Goal: Check status

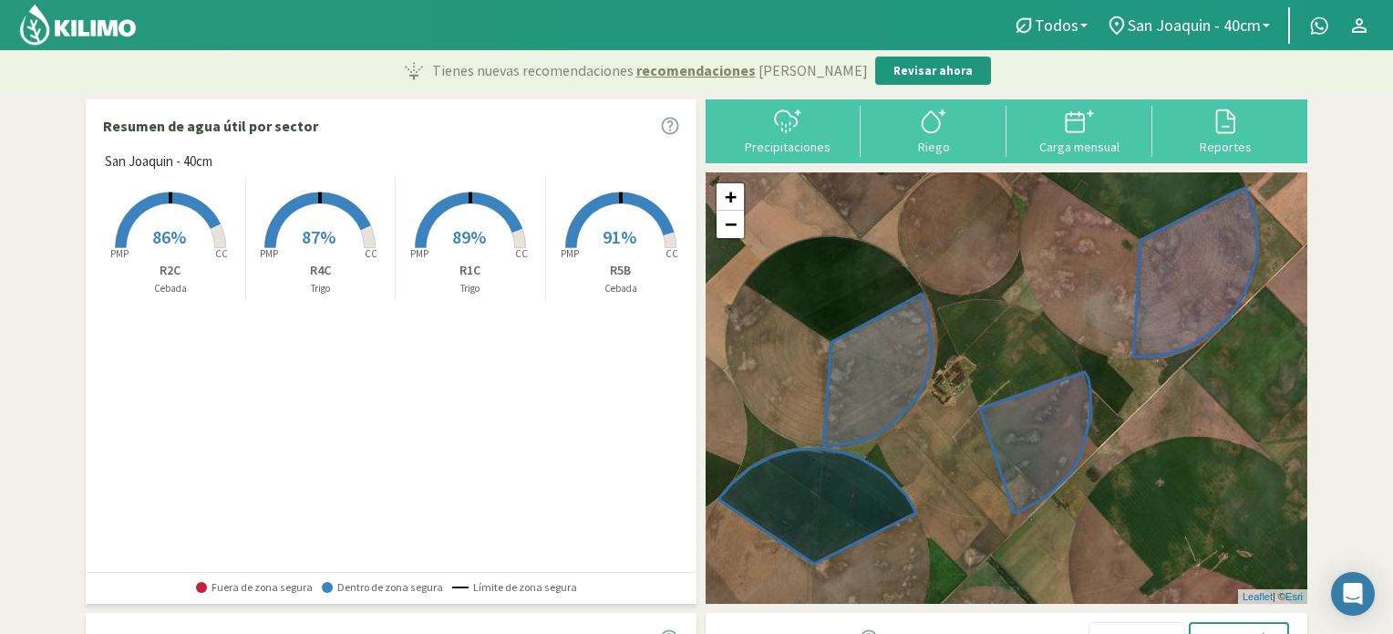
click at [602, 222] on rect at bounding box center [621, 250] width 146 height 146
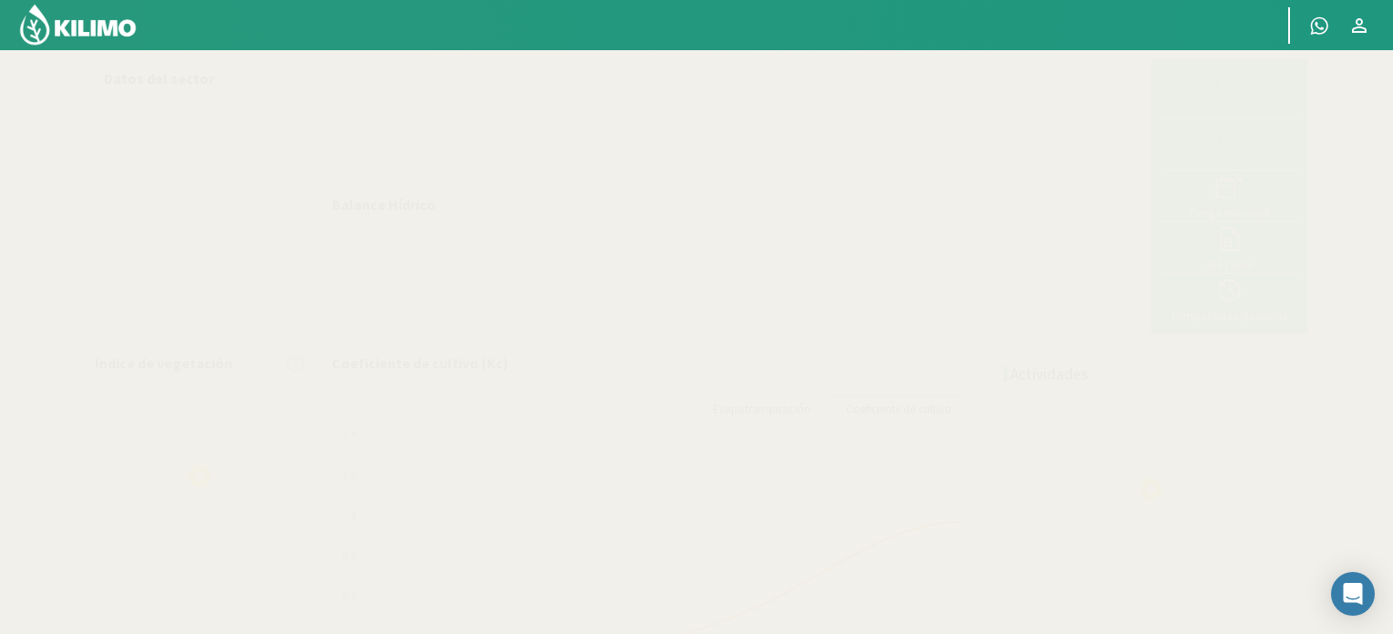
select select "1: Object"
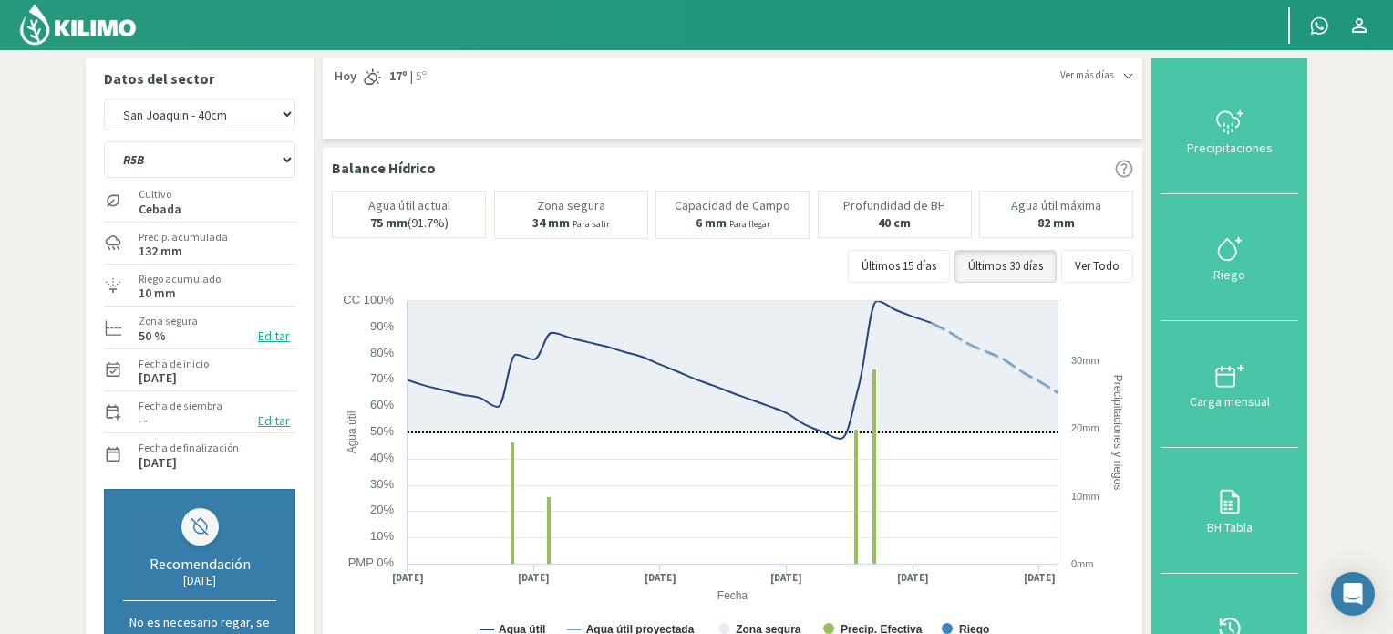
click at [218, 134] on div "San [PERSON_NAME] San [PERSON_NAME] - 40cm" at bounding box center [199, 114] width 191 height 41
click at [214, 159] on select "R1C R2C R4C R5B" at bounding box center [199, 159] width 191 height 36
select select "2: Object"
click at [104, 141] on select "R1C R2C R4C R5B" at bounding box center [199, 159] width 191 height 36
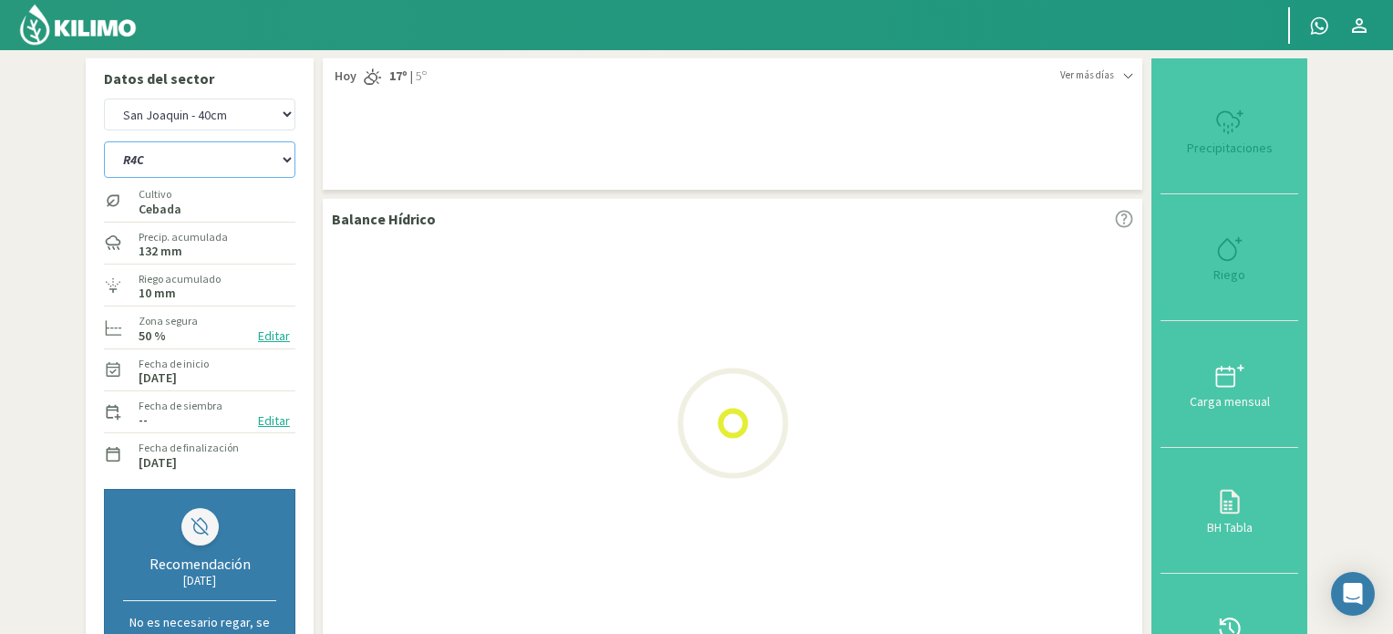
select select "3: Object"
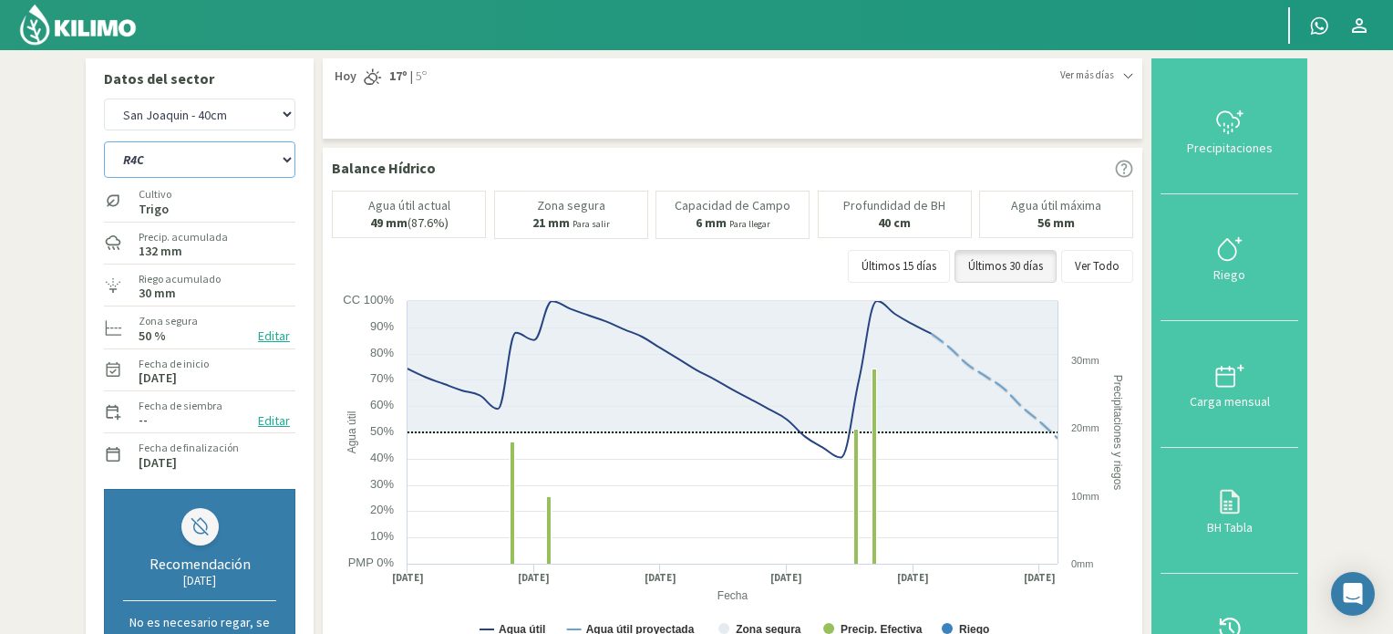
click at [128, 151] on select "R1C R2C R4C R5B" at bounding box center [199, 159] width 191 height 36
select select "5: Object"
click at [104, 141] on select "R1C R2C R4C R5B" at bounding box center [199, 159] width 191 height 36
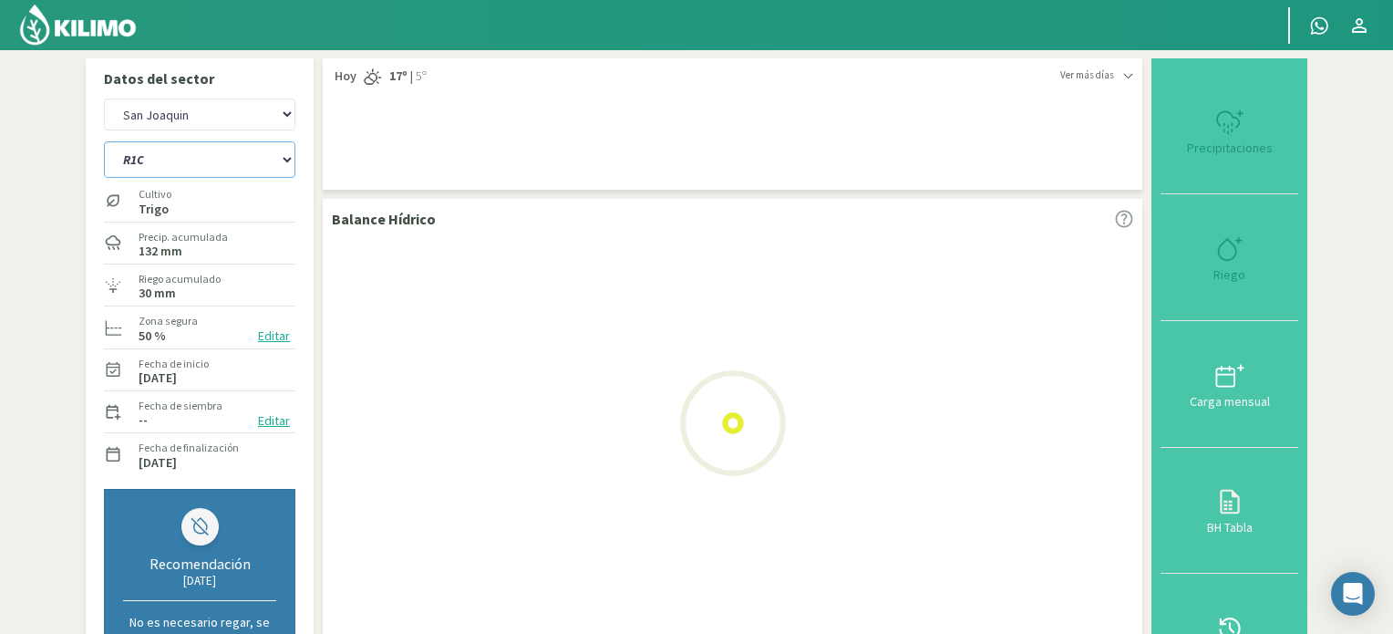
select select "5: Object"
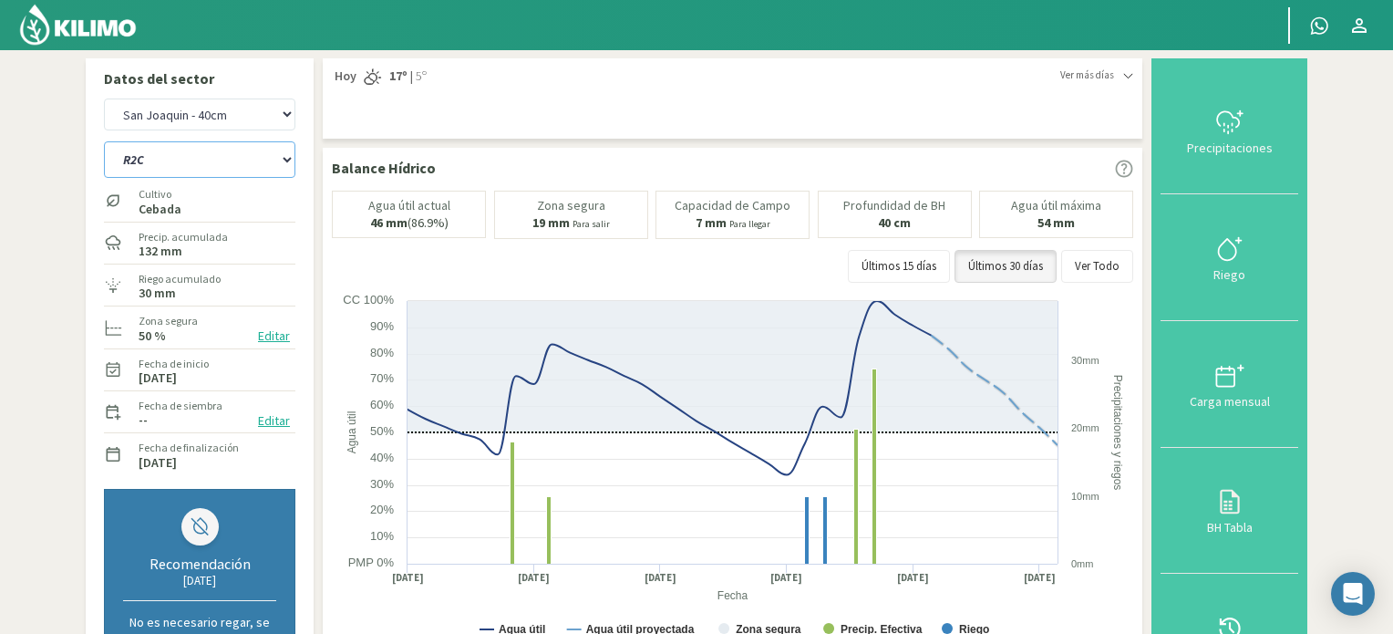
click at [252, 153] on select "R1C R2C R4C R5B" at bounding box center [199, 159] width 191 height 36
select select "8: Object"
click at [104, 141] on select "R1C R2C R4C R5B" at bounding box center [199, 159] width 191 height 36
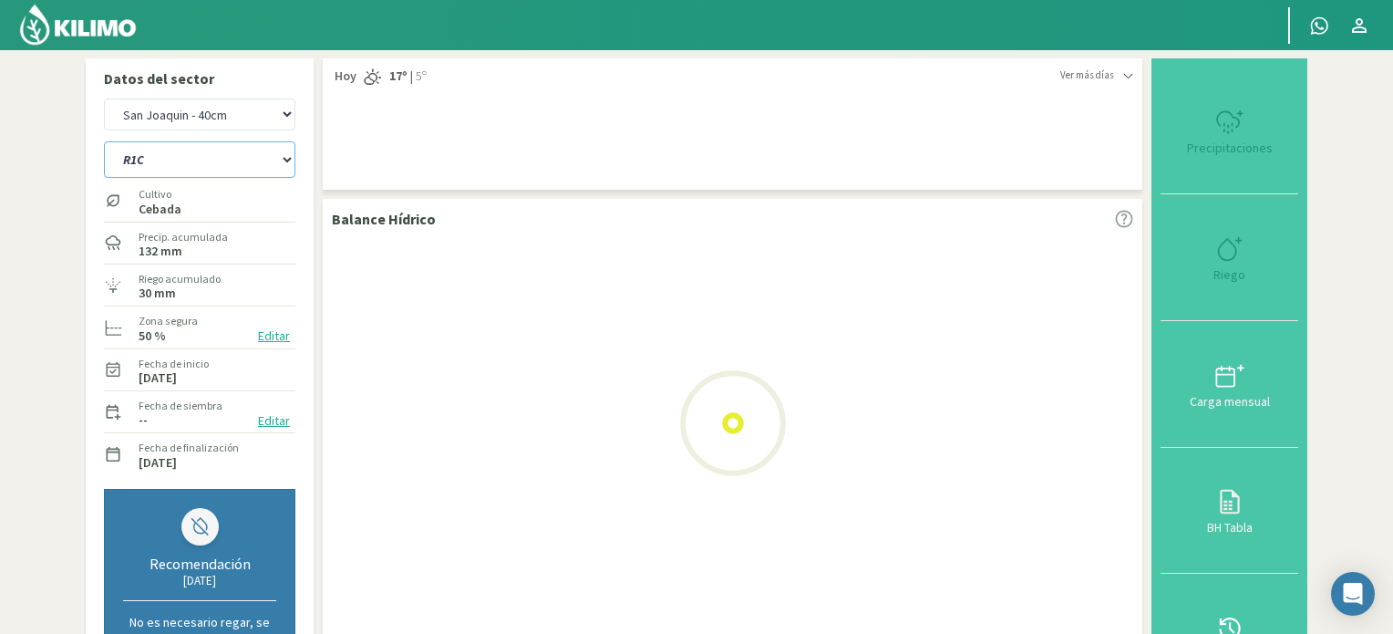
select select "7: Object"
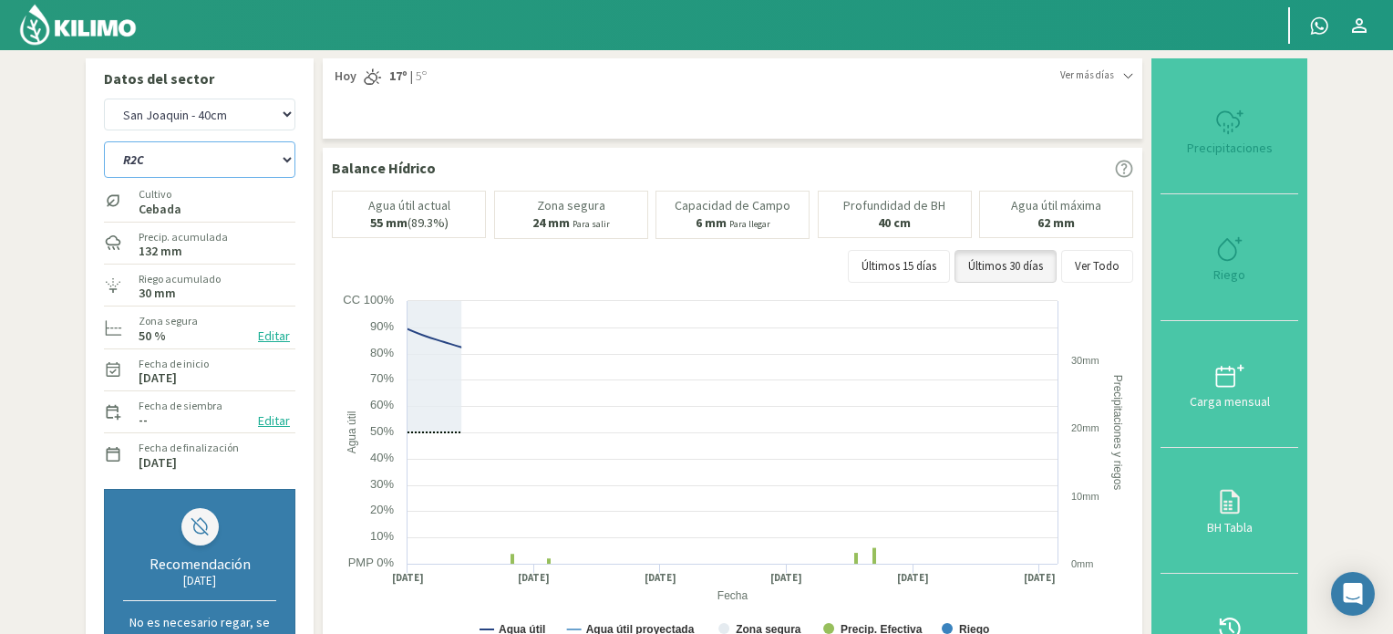
select select "12: Object"
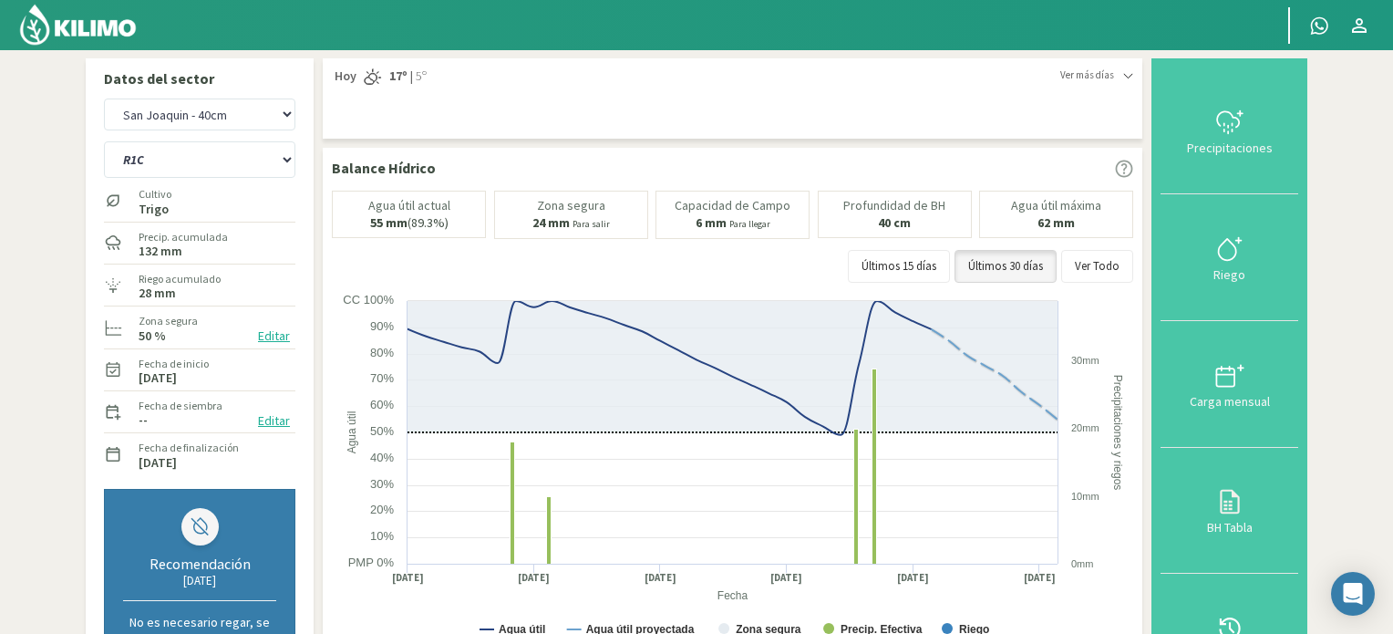
click at [225, 133] on div "San [PERSON_NAME] San [PERSON_NAME] - 40cm" at bounding box center [199, 114] width 191 height 41
click at [226, 116] on select "San [PERSON_NAME] San [PERSON_NAME] - 40cm" at bounding box center [199, 114] width 191 height 32
click at [104, 98] on select "San [PERSON_NAME] San [PERSON_NAME] - 40cm" at bounding box center [199, 114] width 191 height 32
select select "8: Object"
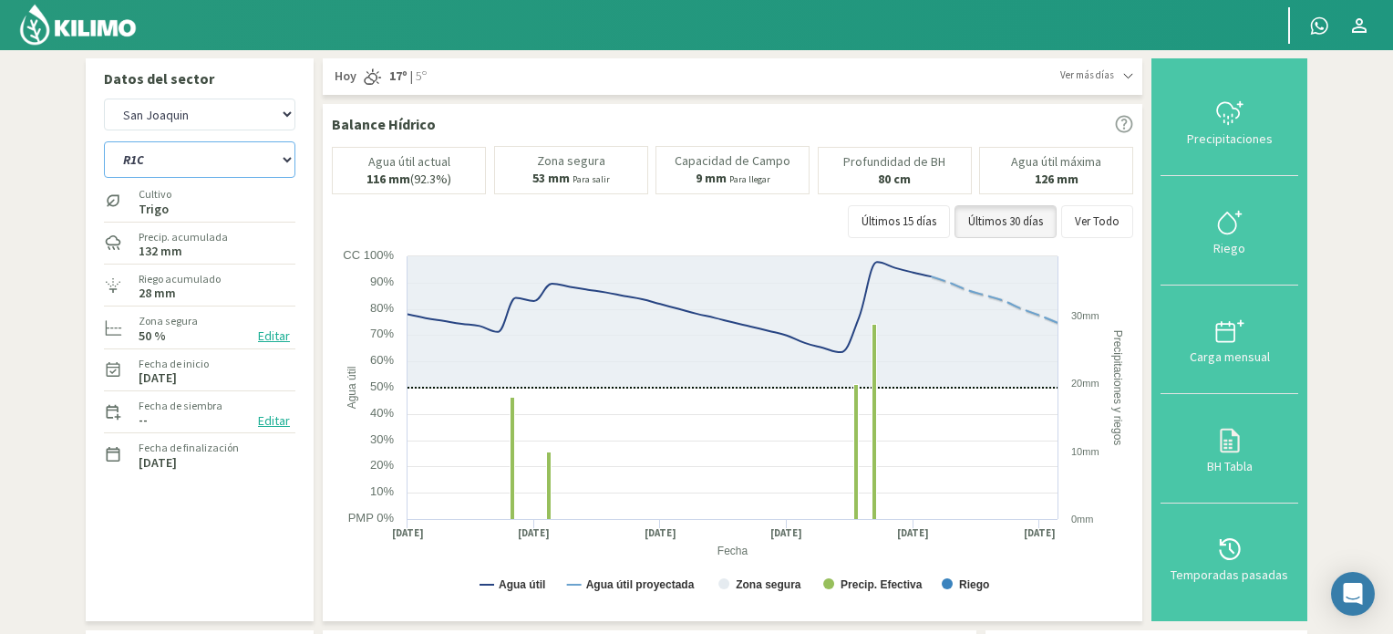
click at [246, 159] on select "R1C R2C R4C R5B" at bounding box center [199, 159] width 191 height 36
select select "17: Object"
click at [104, 141] on select "R1C R2C R4C R5B" at bounding box center [199, 159] width 191 height 36
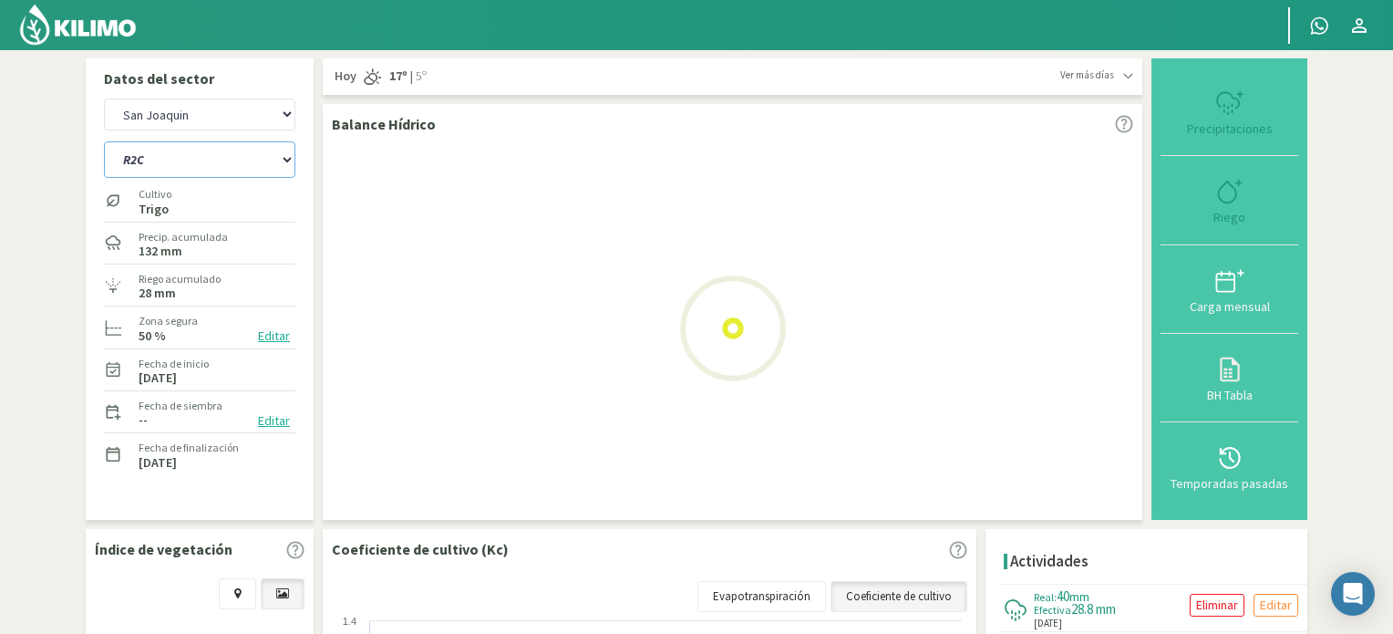
select select "10: Object"
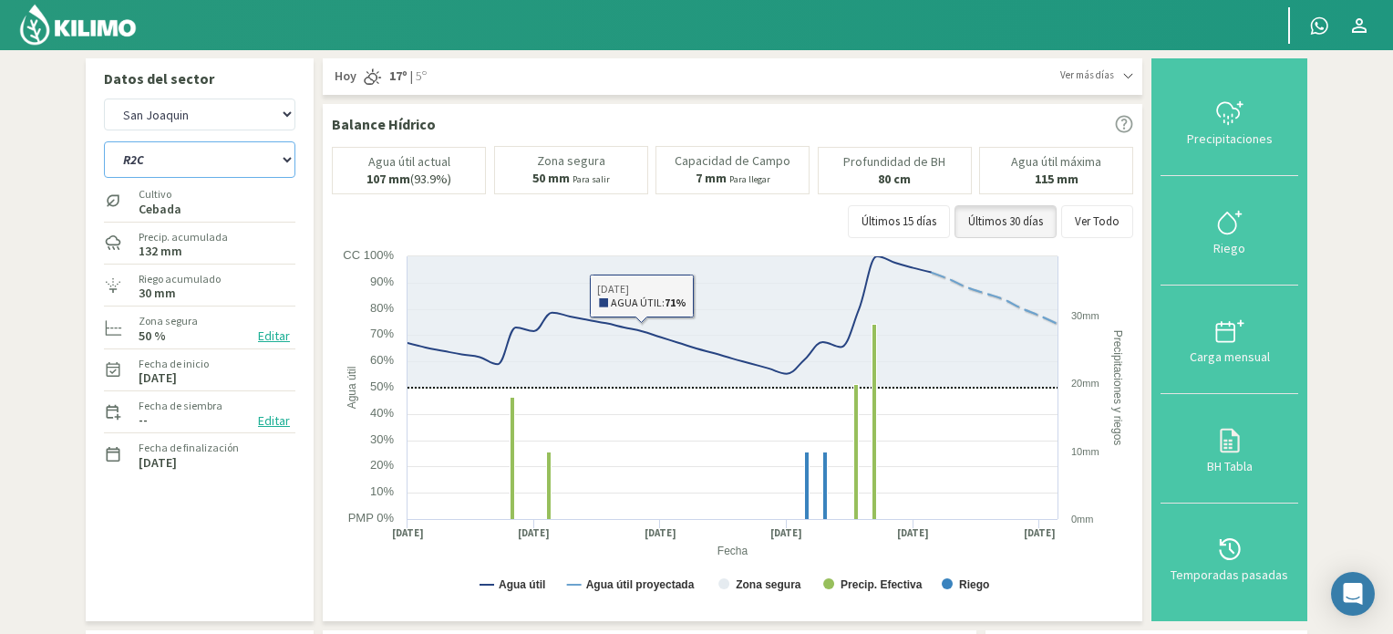
click at [260, 156] on select "R1C R2C R4C R5B" at bounding box center [199, 159] width 191 height 36
select select "22: Object"
click at [104, 141] on select "R1C R2C R4C R5B" at bounding box center [199, 159] width 191 height 36
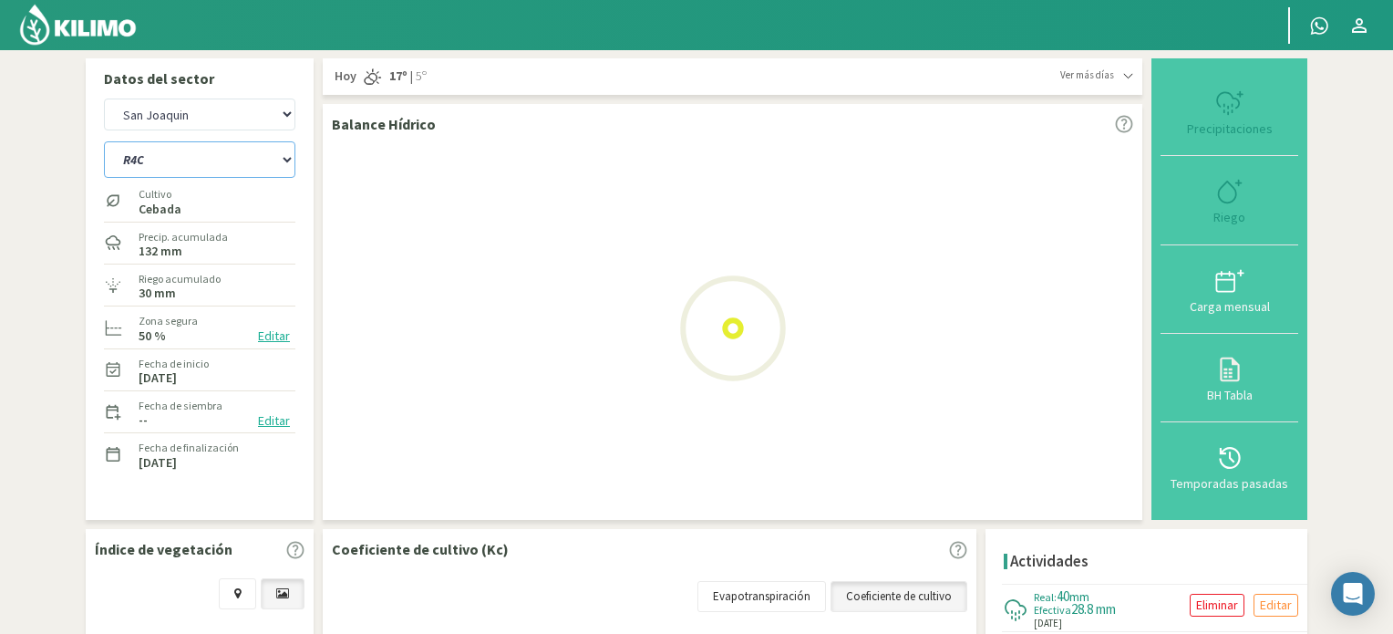
select select "12: Object"
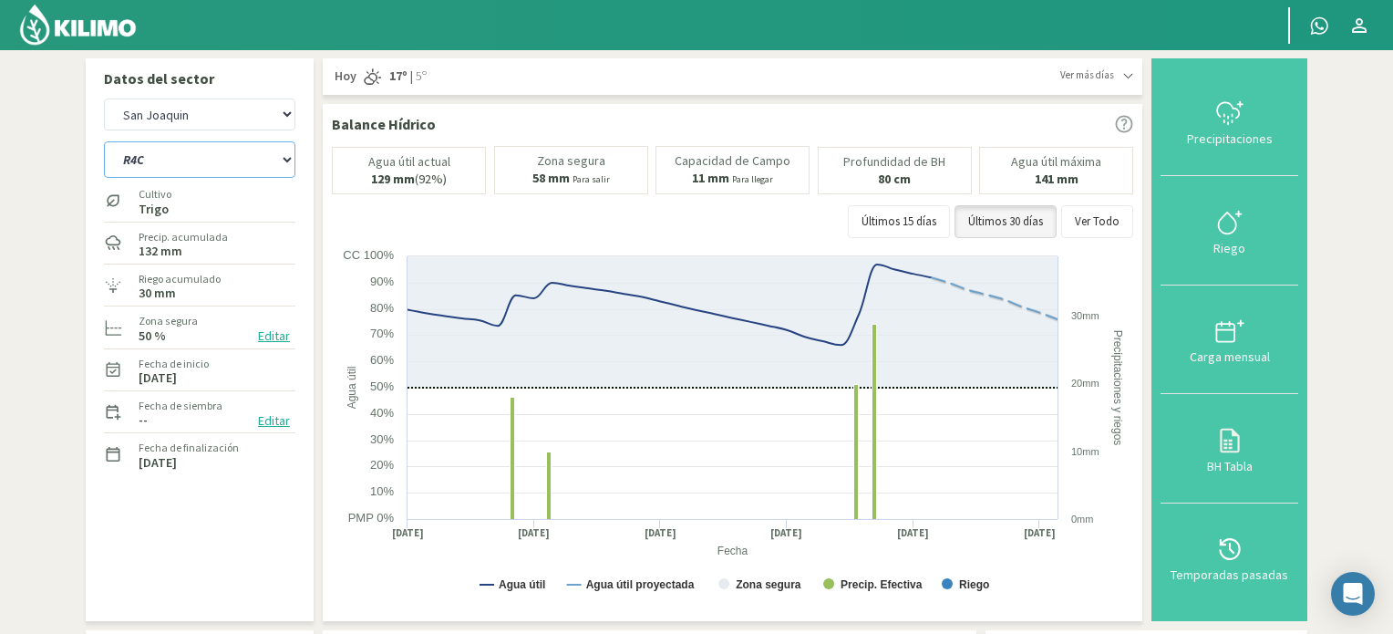
click at [234, 155] on select "R1C R2C R4C R5B" at bounding box center [199, 159] width 191 height 36
select select "27: Object"
click at [104, 141] on select "R1C R2C R4C R5B" at bounding box center [199, 159] width 191 height 36
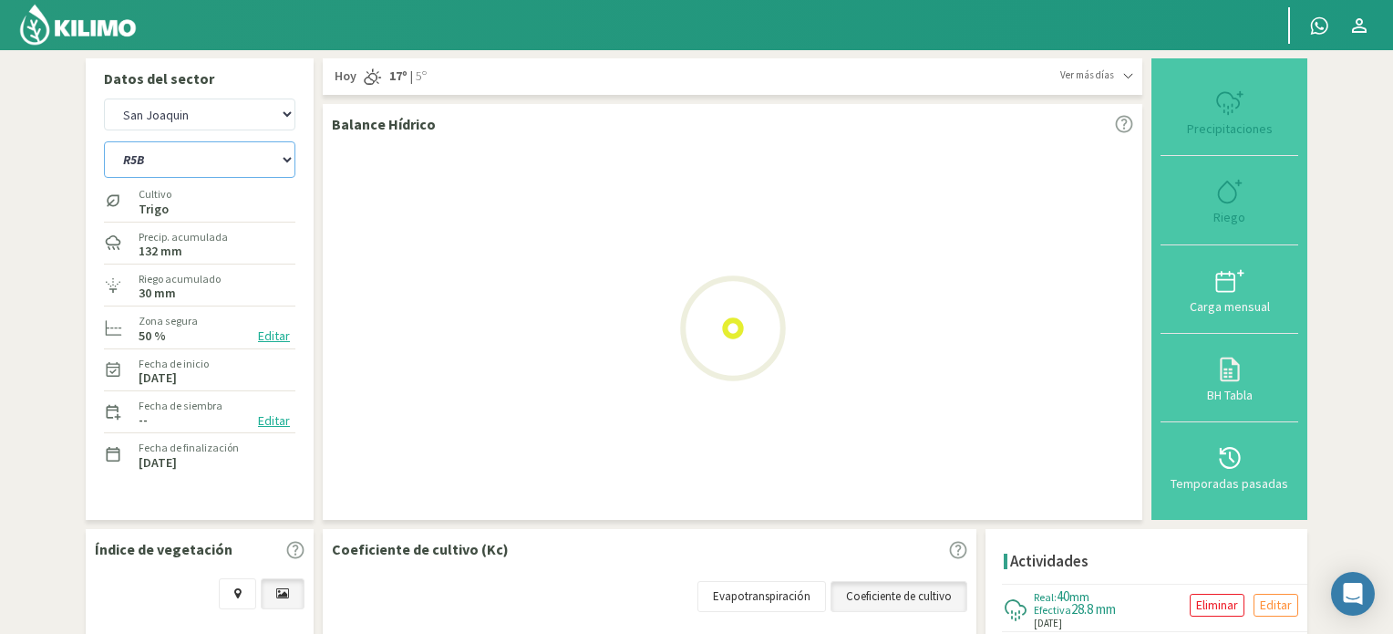
select select "14: Object"
select select "31: Object"
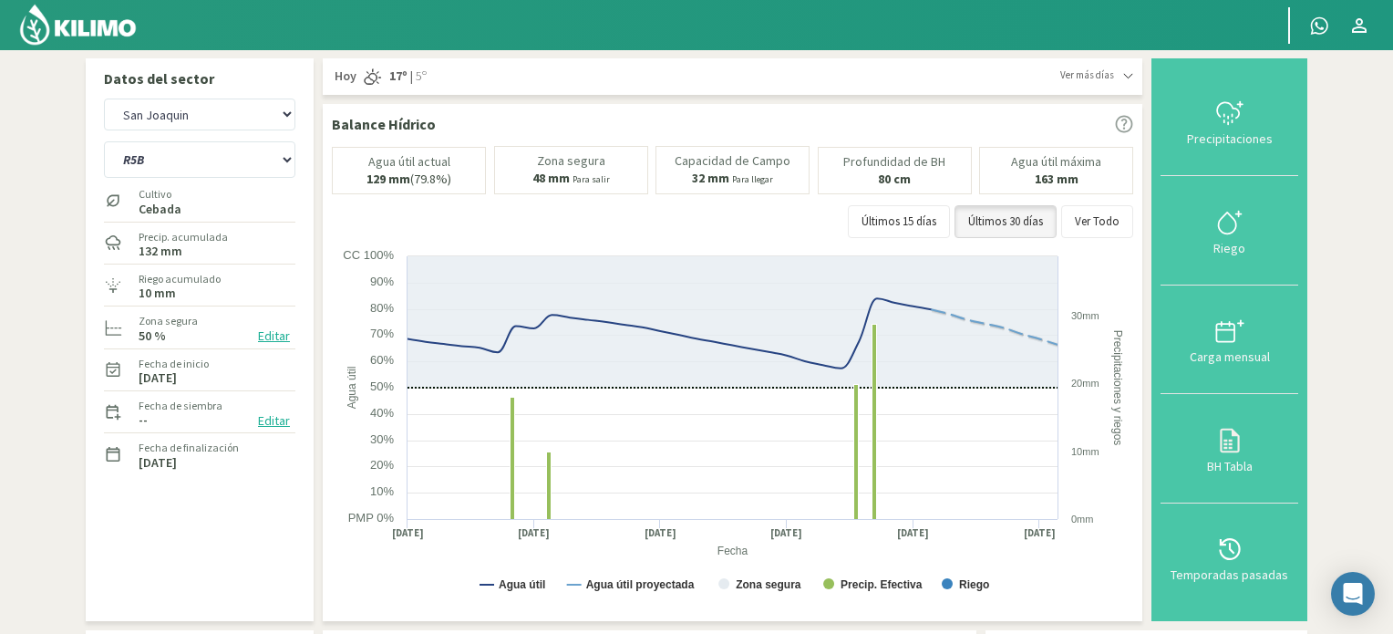
click at [98, 25] on img at bounding box center [77, 25] width 119 height 44
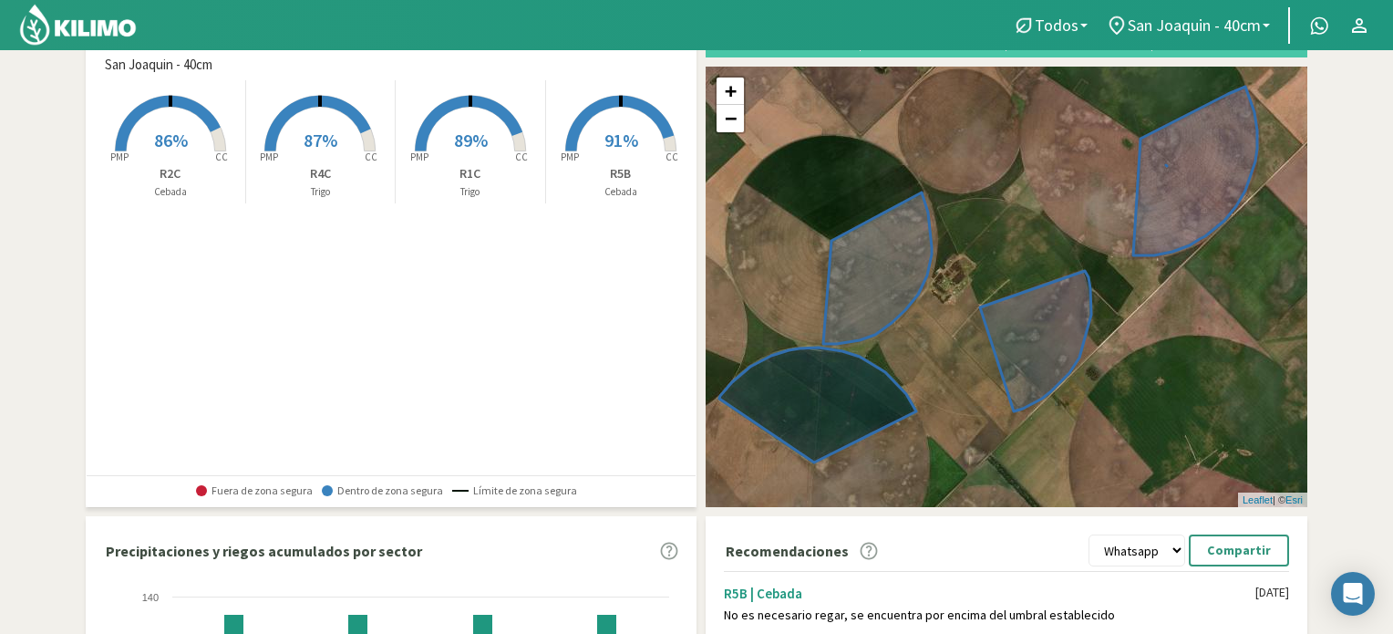
scroll to position [51, 0]
